Goal: Task Accomplishment & Management: Use online tool/utility

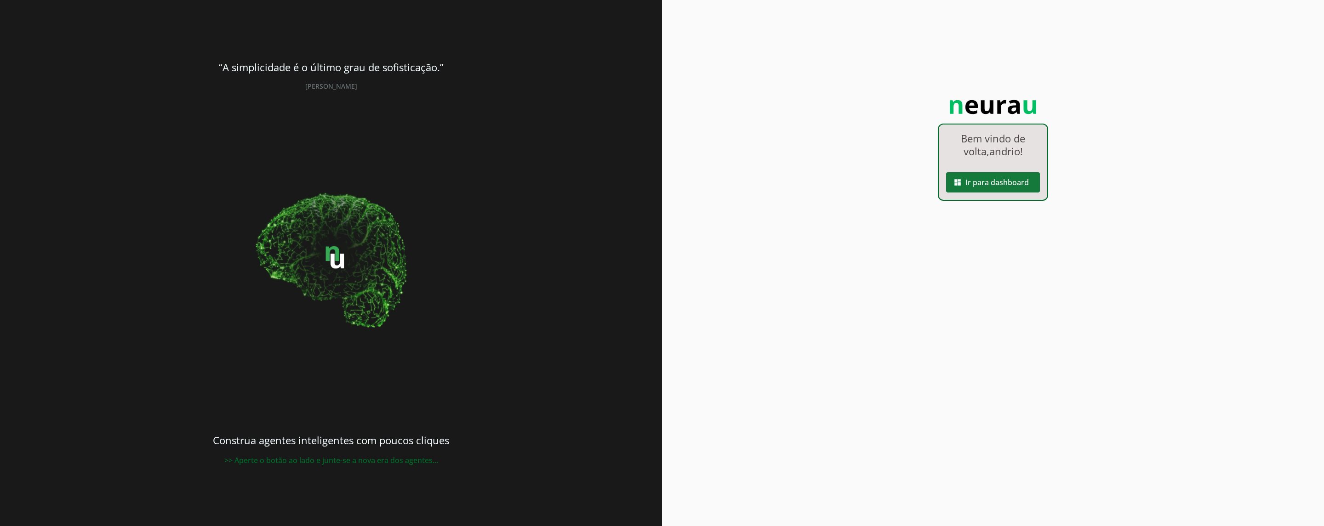
click at [979, 182] on span at bounding box center [993, 182] width 94 height 22
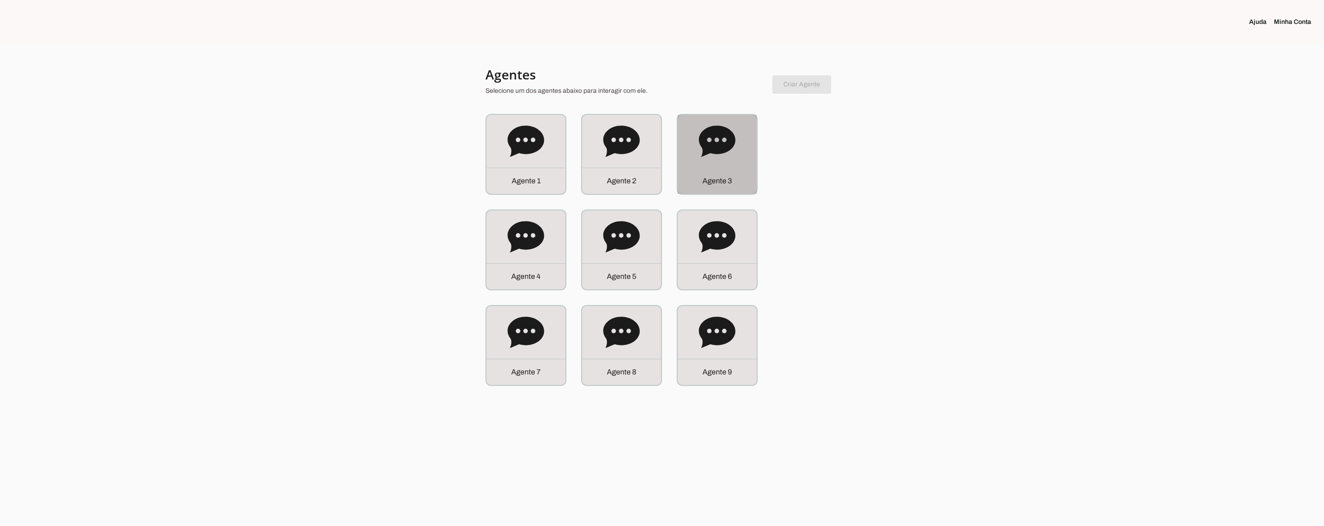
click at [719, 149] on icon at bounding box center [717, 140] width 36 height 31
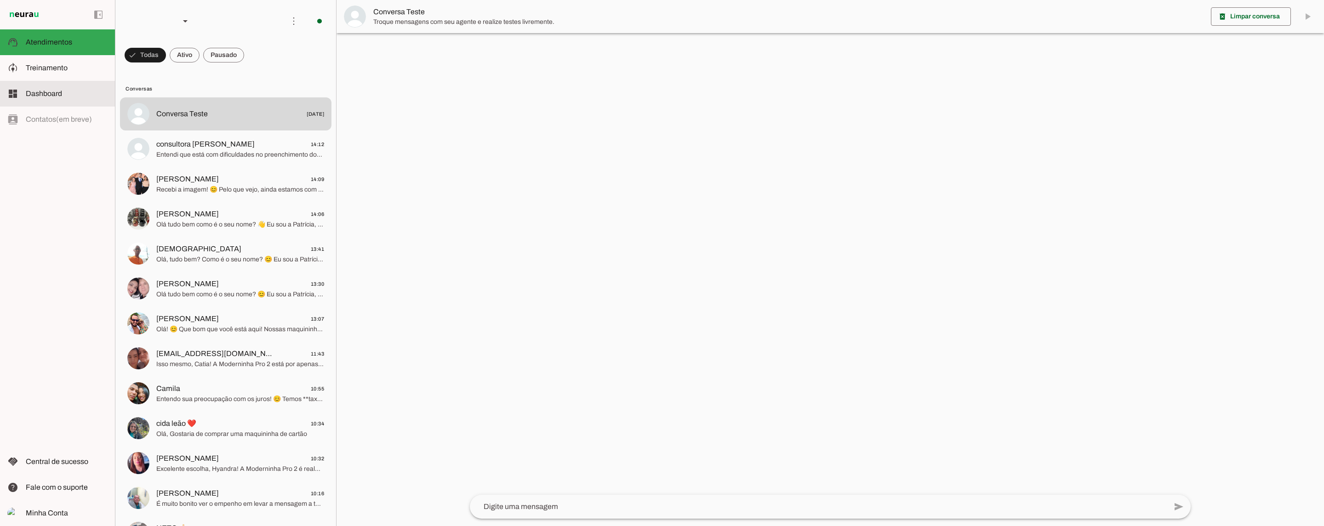
click at [61, 98] on slot at bounding box center [67, 93] width 82 height 11
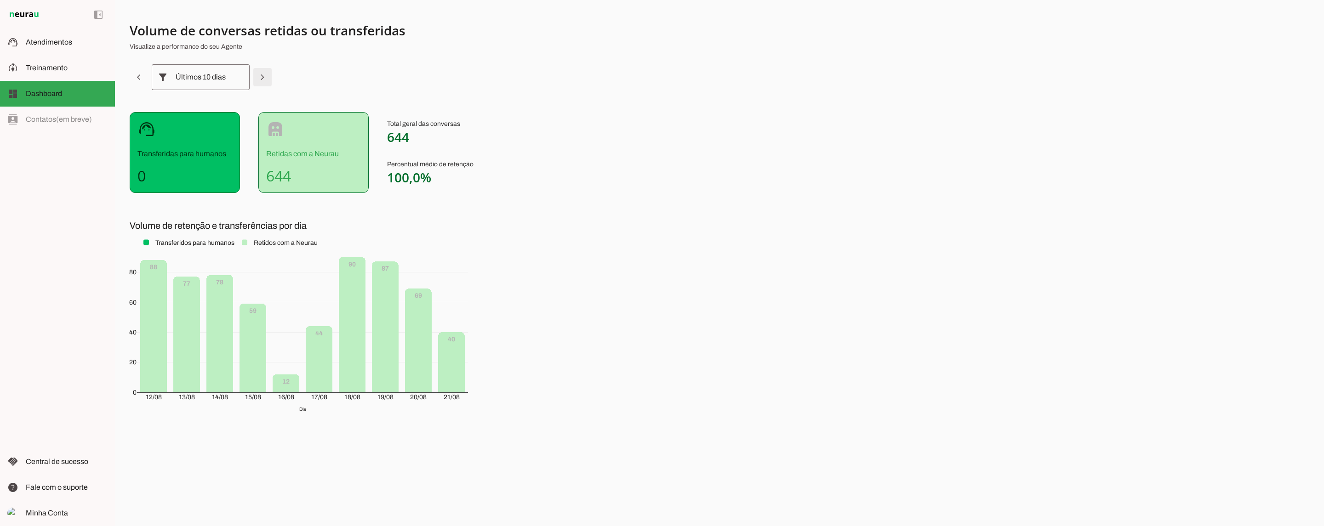
click at [150, 77] on span at bounding box center [139, 77] width 22 height 22
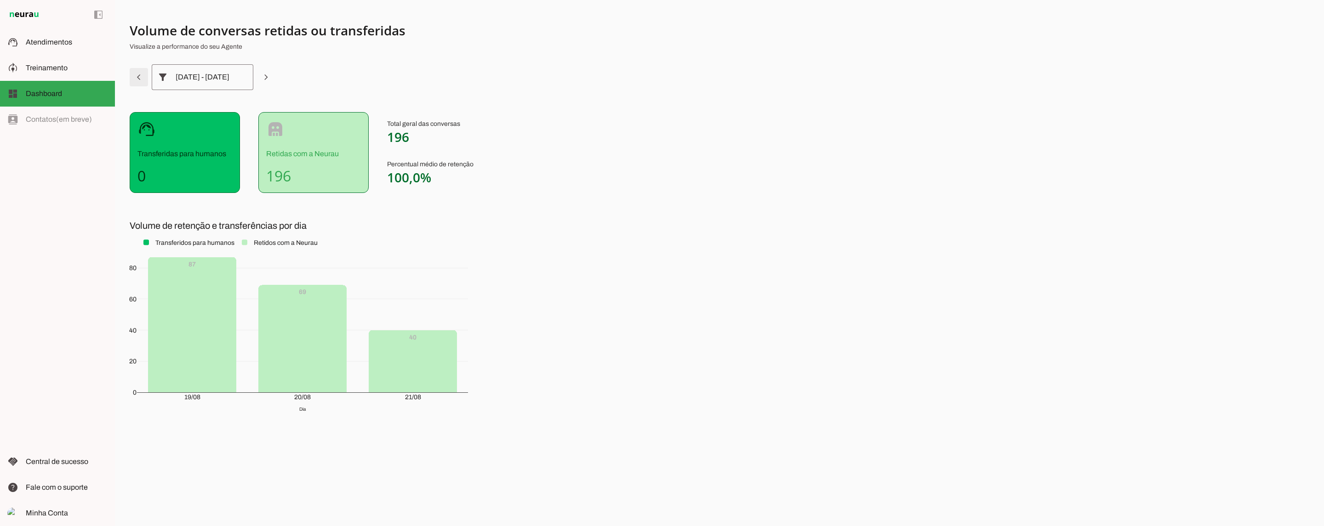
click at [147, 74] on span at bounding box center [139, 77] width 22 height 22
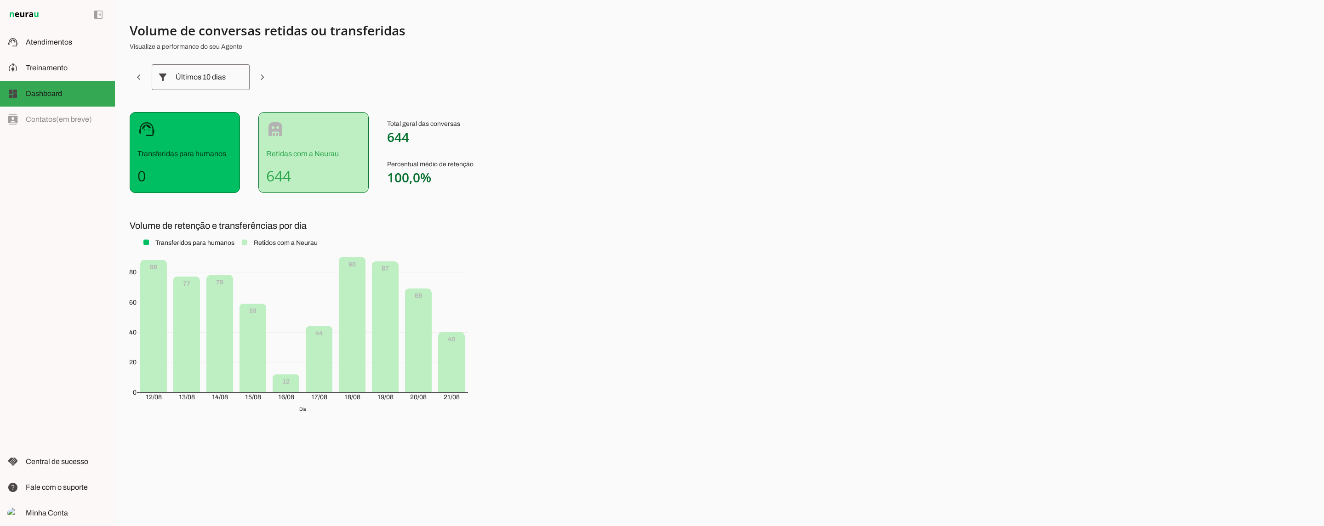
click at [207, 83] on div "Últimos 10 dias" at bounding box center [201, 77] width 50 height 26
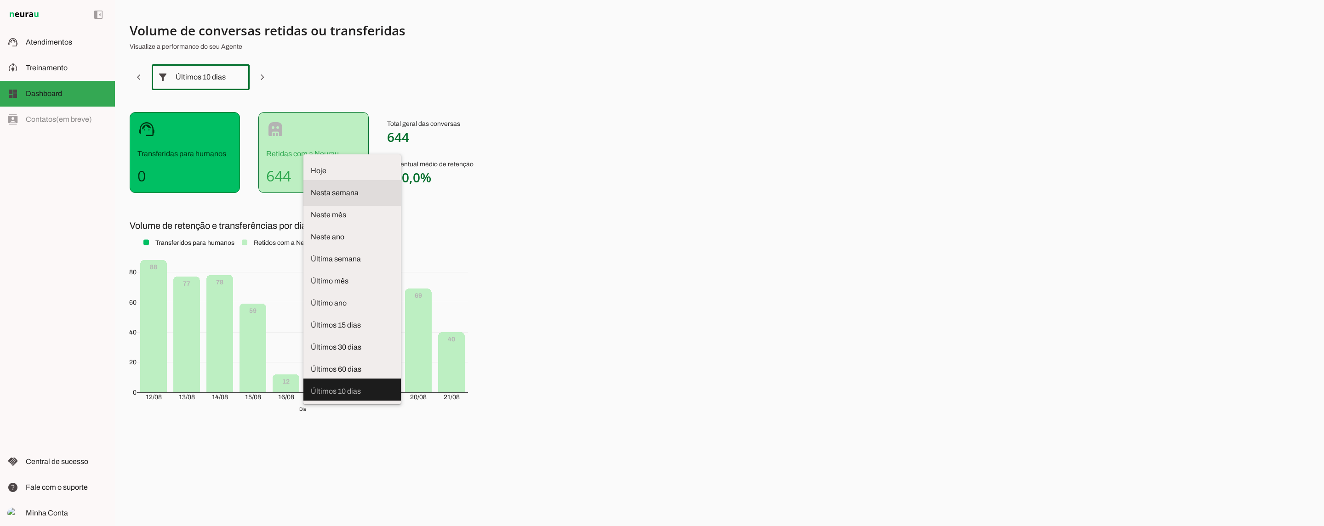
click at [311, 188] on span "Nesta semana" at bounding box center [352, 193] width 83 height 11
type md-outlined-select "week"
